Goal: Task Accomplishment & Management: Use online tool/utility

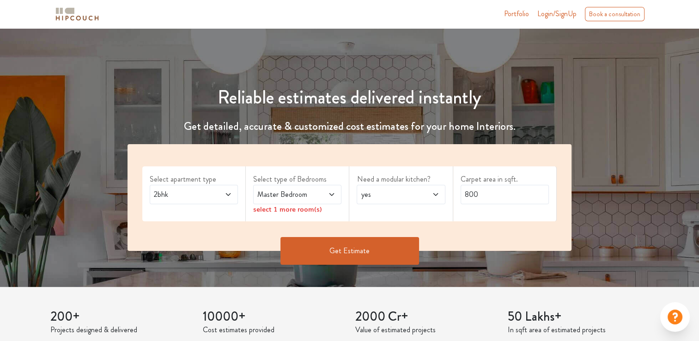
scroll to position [53, 0]
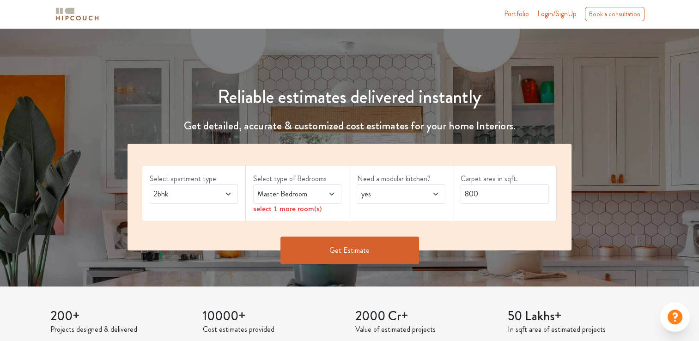
click at [230, 191] on icon at bounding box center [227, 193] width 7 height 7
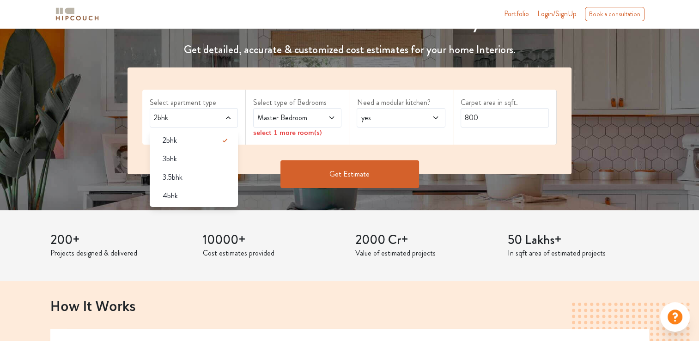
scroll to position [130, 0]
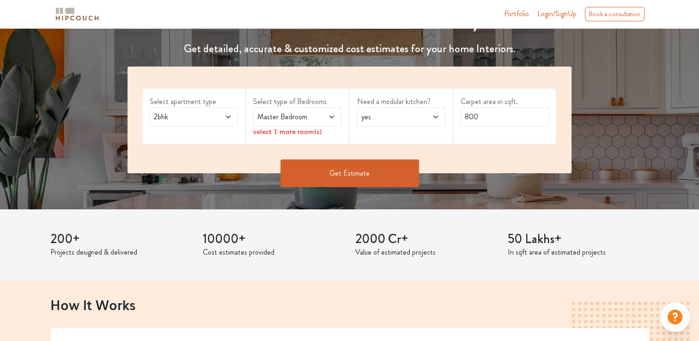
click at [650, 214] on div "200+ Projects designed & delivered 10000+ Cost estimates provided 2000 Cr+ Valu…" at bounding box center [350, 244] width 610 height 71
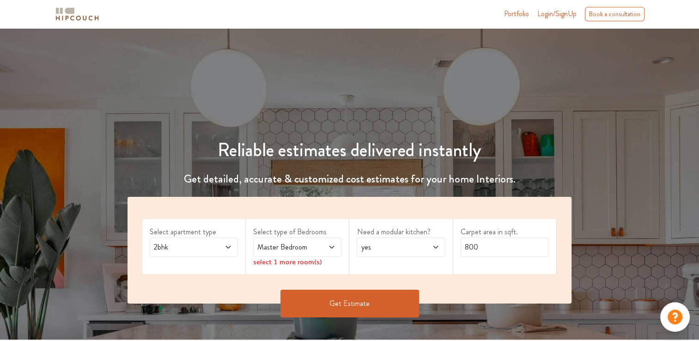
scroll to position [78, 0]
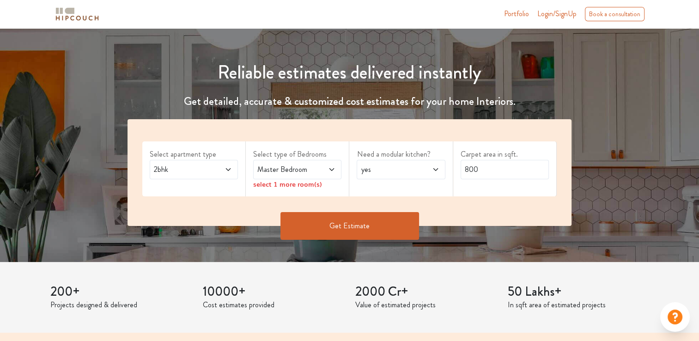
click at [226, 168] on icon at bounding box center [228, 169] width 5 height 3
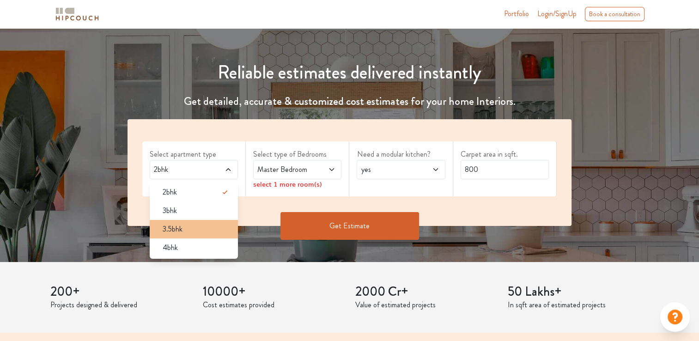
click at [170, 230] on span "3.5bhk" at bounding box center [173, 229] width 20 height 11
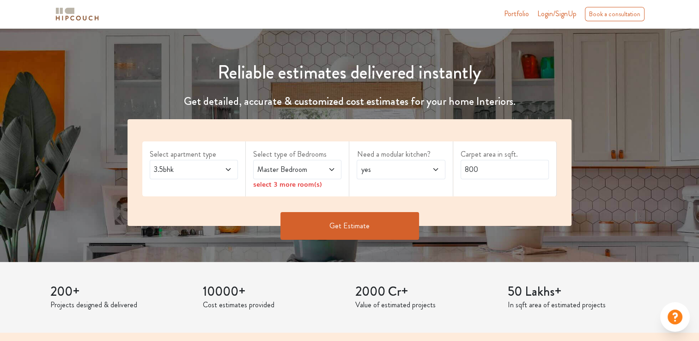
click at [331, 167] on icon at bounding box center [331, 169] width 7 height 7
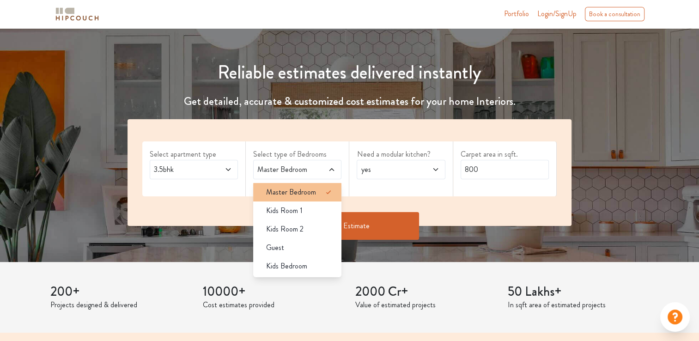
click at [304, 189] on span "Master Bedroom" at bounding box center [291, 192] width 50 height 11
click at [459, 217] on div "Get Estimate" at bounding box center [349, 226] width 455 height 28
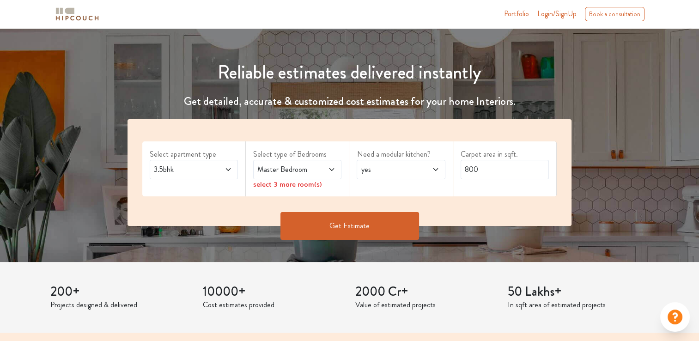
click at [334, 166] on icon at bounding box center [331, 169] width 7 height 7
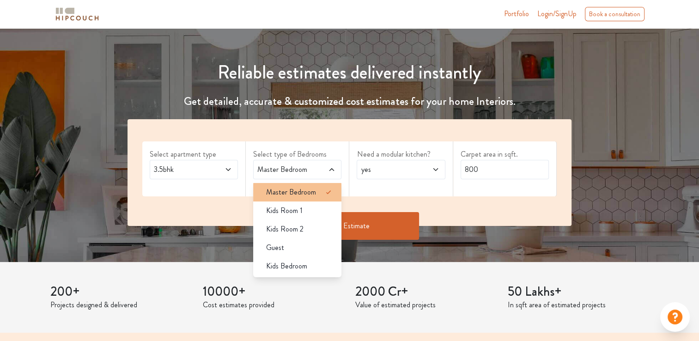
click at [297, 191] on span "Master Bedroom" at bounding box center [291, 192] width 50 height 11
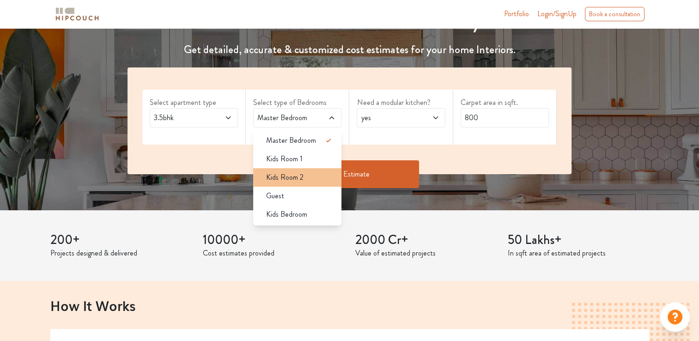
scroll to position [130, 0]
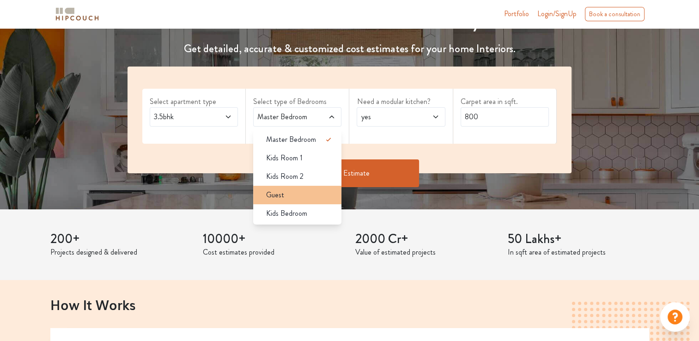
click at [285, 197] on div "Guest" at bounding box center [300, 194] width 83 height 11
click at [279, 192] on span "Guest" at bounding box center [275, 194] width 18 height 11
click at [427, 149] on div "Select apartment type 3.5bhk Select type of Bedrooms Master Bedroom Master Bedr…" at bounding box center [349, 120] width 444 height 107
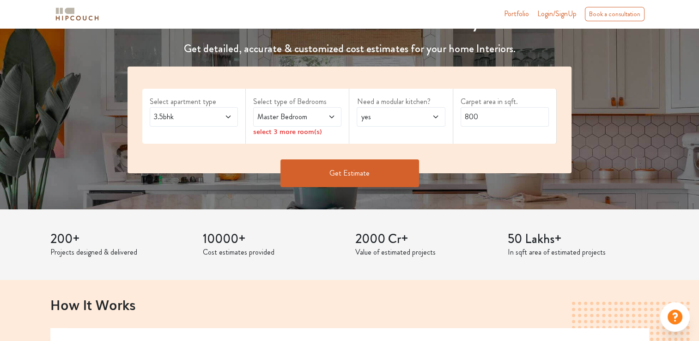
click at [299, 115] on span "Master Bedroom" at bounding box center [285, 116] width 60 height 11
click at [294, 117] on span "Master Bedroom" at bounding box center [285, 116] width 60 height 11
click at [434, 133] on div "Need a modular kitchen? yes" at bounding box center [400, 116] width 103 height 55
click at [437, 114] on icon at bounding box center [435, 116] width 7 height 7
click at [474, 141] on div "Carpet area in sqft. 800" at bounding box center [504, 116] width 103 height 55
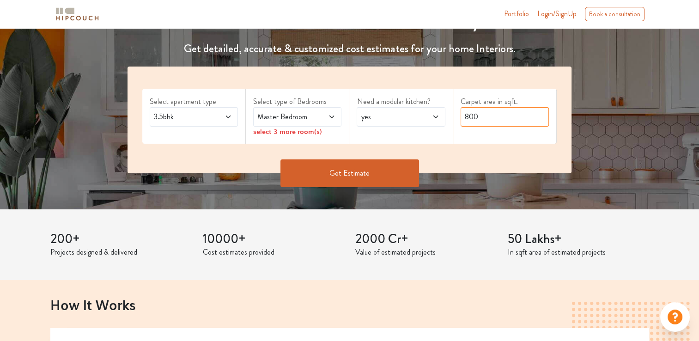
click at [497, 115] on input "800" at bounding box center [504, 116] width 88 height 19
type input "8"
type input "2000"
click at [334, 173] on button "Get Estimate" at bounding box center [349, 173] width 139 height 28
